Goal: Check status

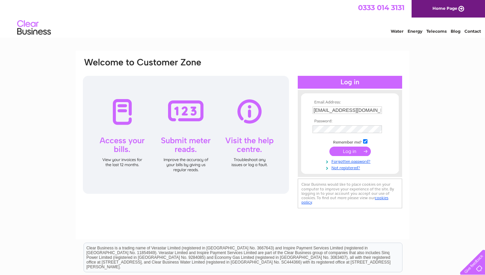
click at [352, 151] on input "submit" at bounding box center [349, 150] width 41 height 9
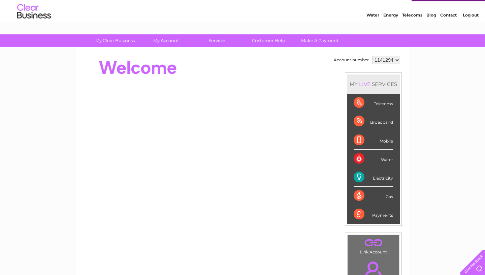
scroll to position [15, 0]
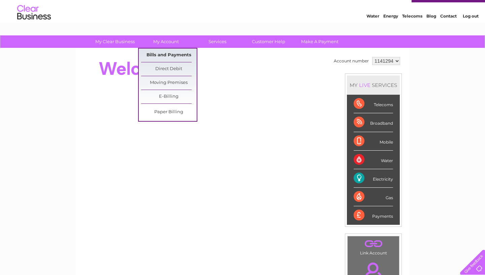
click at [173, 53] on link "Bills and Payments" at bounding box center [169, 54] width 56 height 13
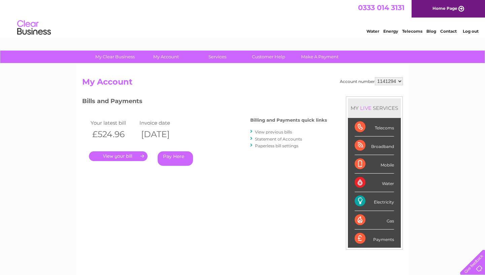
click at [128, 156] on link "." at bounding box center [118, 156] width 59 height 10
